Goal: Information Seeking & Learning: Learn about a topic

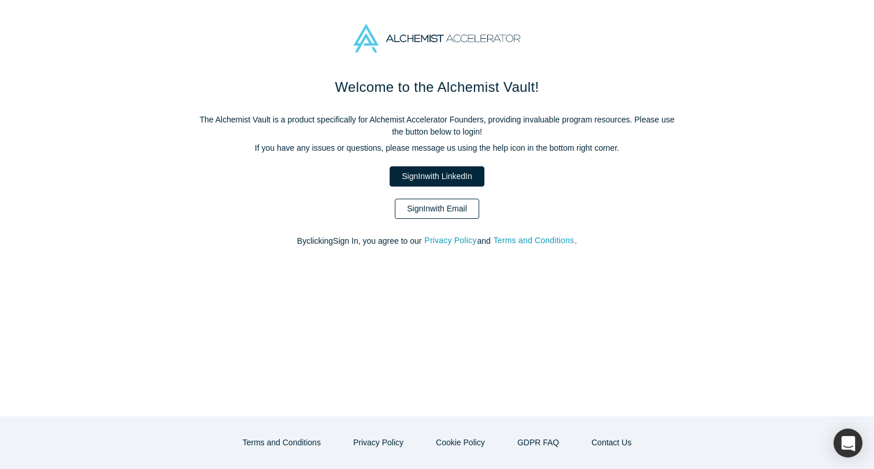
click at [456, 206] on link "Sign In with Email" at bounding box center [437, 209] width 84 height 20
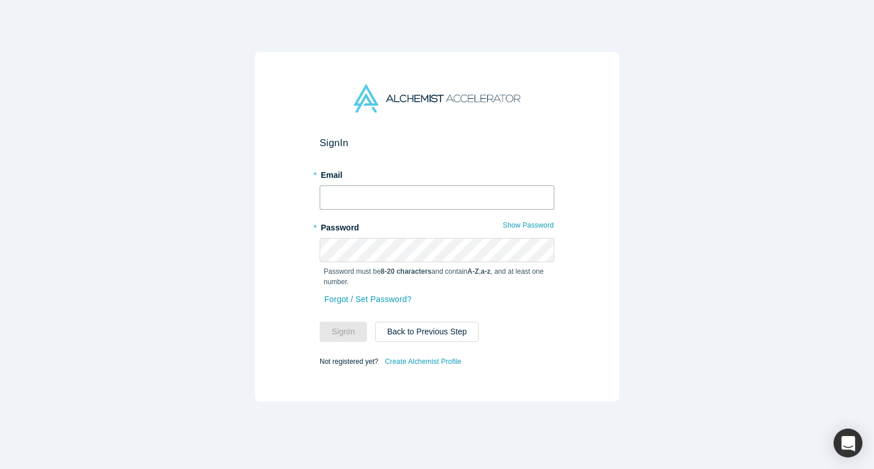
type input "[EMAIL_ADDRESS]"
click at [377, 188] on input "[EMAIL_ADDRESS]" at bounding box center [437, 198] width 235 height 24
click at [351, 327] on button "Sign In" at bounding box center [343, 332] width 47 height 20
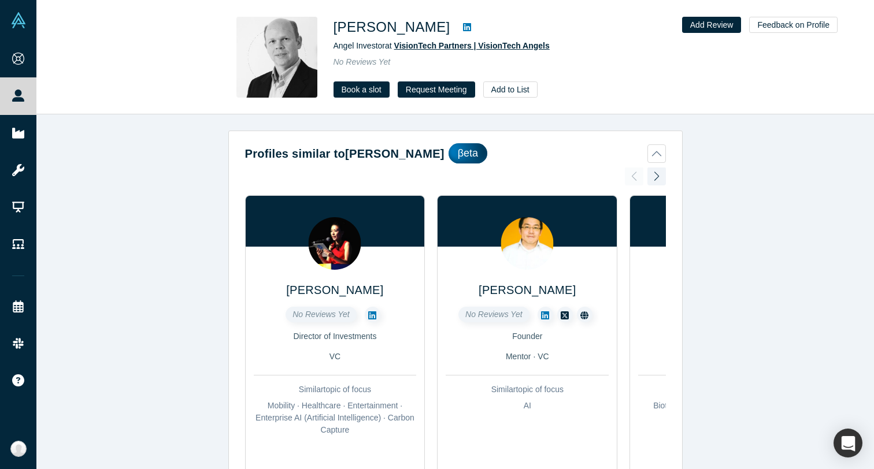
click at [513, 47] on span "VisionTech Partners | VisionTech Angels" at bounding box center [472, 45] width 156 height 9
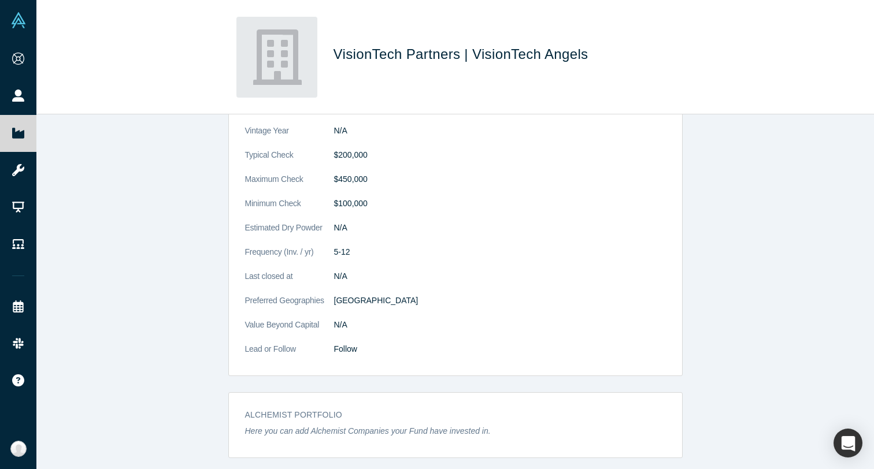
scroll to position [242, 0]
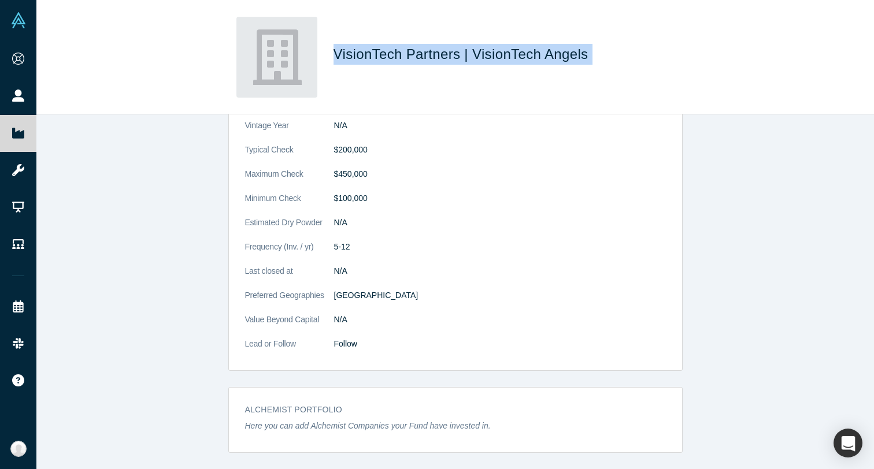
drag, startPoint x: 619, startPoint y: 51, endPoint x: 337, endPoint y: 60, distance: 281.7
click at [337, 60] on h1 "VisionTech Partners | VisionTech Angels" at bounding box center [496, 54] width 324 height 21
copy span "VisionTech Partners | VisionTech Angels"
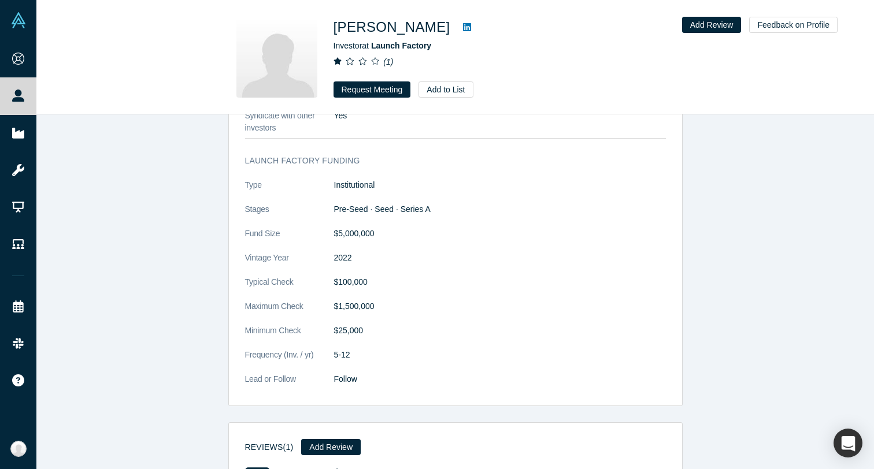
scroll to position [1162, 0]
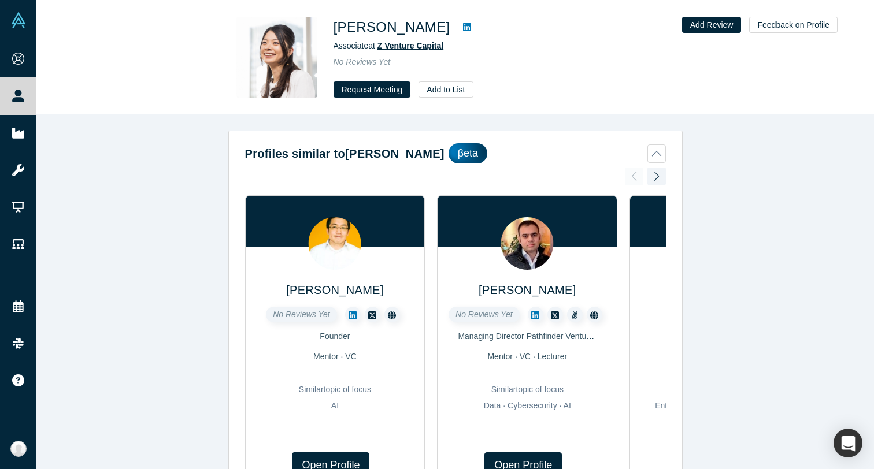
click at [421, 43] on span "Z Venture Capital" at bounding box center [411, 45] width 66 height 9
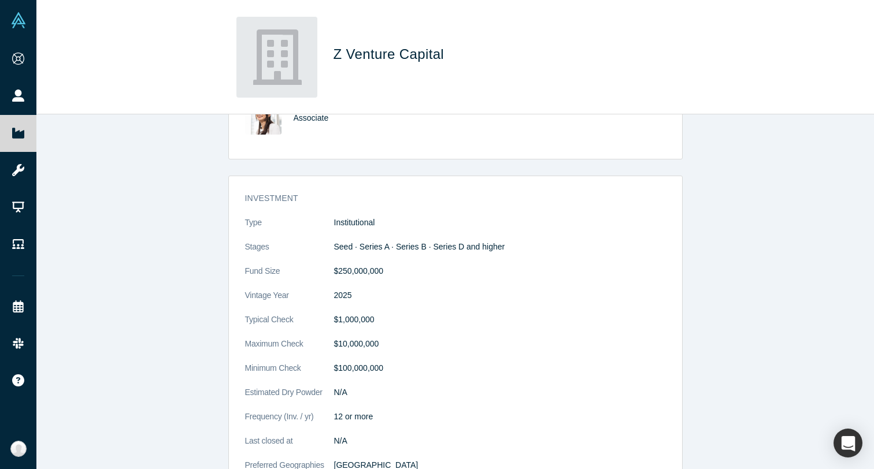
scroll to position [266, 0]
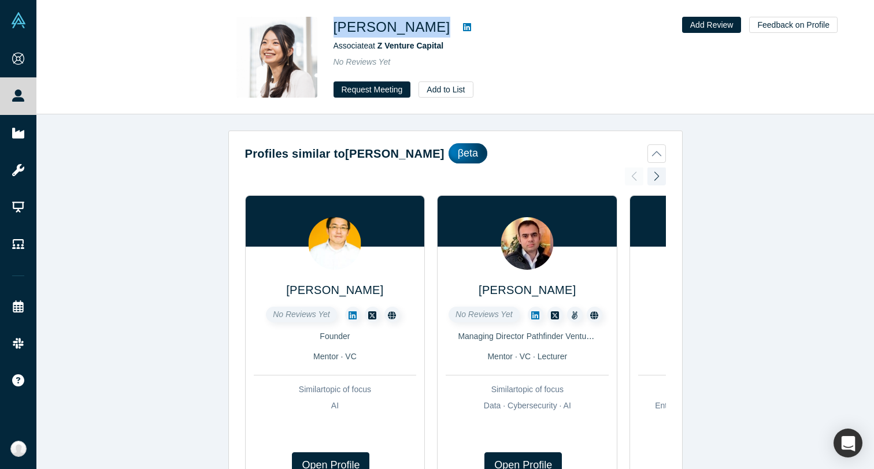
drag, startPoint x: 333, startPoint y: 25, endPoint x: 450, endPoint y: 26, distance: 117.4
click at [450, 26] on div "Kinuko Kitabatake" at bounding box center [496, 27] width 324 height 21
copy div "Kinuko Kitabatake"
click at [339, 38] on div "Kinuko Kitabatake Associate at Z Venture Capital No Reviews Yet Request Meeting…" at bounding box center [496, 57] width 324 height 81
drag, startPoint x: 335, startPoint y: 31, endPoint x: 445, endPoint y: 31, distance: 109.9
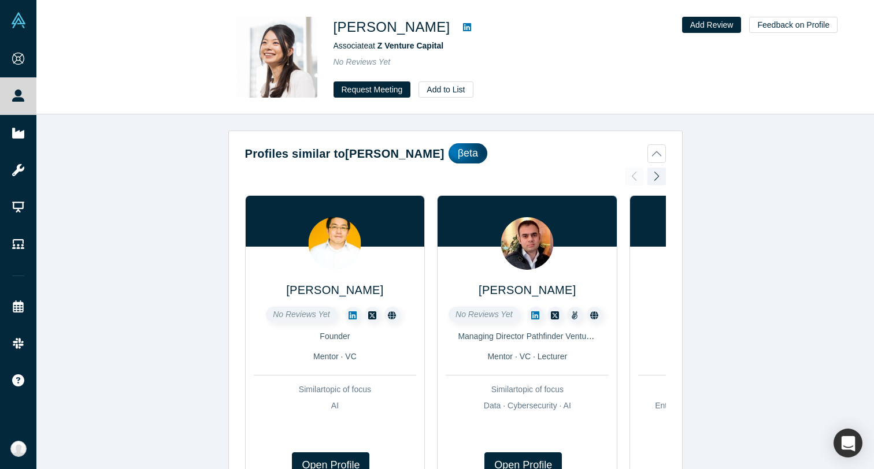
click at [445, 31] on h1 "Kinuko Kitabatake" at bounding box center [392, 27] width 117 height 21
click at [450, 31] on div at bounding box center [467, 27] width 34 height 21
drag, startPoint x: 449, startPoint y: 31, endPoint x: 337, endPoint y: 31, distance: 112.2
click at [337, 31] on div "Kinuko Kitabatake" at bounding box center [496, 27] width 324 height 21
copy h1 "Kinuko Kitabatake"
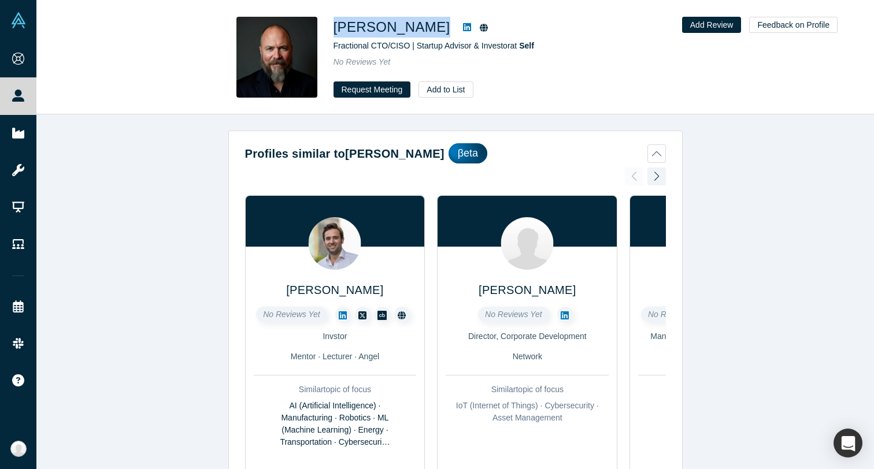
drag, startPoint x: 334, startPoint y: 23, endPoint x: 424, endPoint y: 25, distance: 90.2
click at [425, 25] on div "[PERSON_NAME]" at bounding box center [496, 27] width 324 height 21
click at [480, 29] on icon at bounding box center [484, 28] width 8 height 8
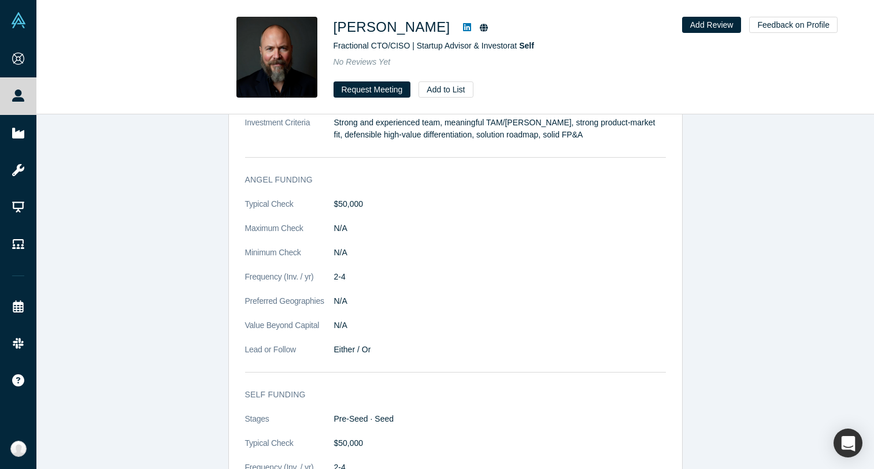
scroll to position [1186, 0]
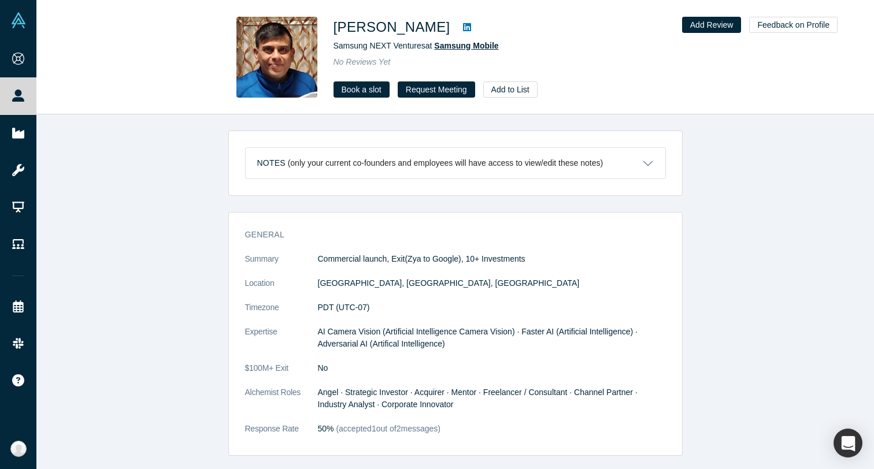
click at [471, 45] on span "Samsung Mobile" at bounding box center [466, 45] width 64 height 9
